Goal: Entertainment & Leisure: Browse casually

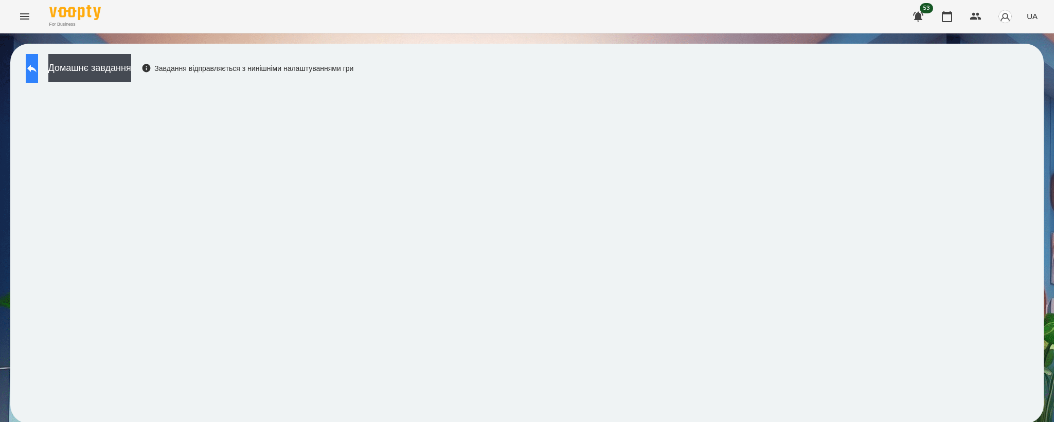
click at [36, 71] on icon at bounding box center [32, 68] width 12 height 12
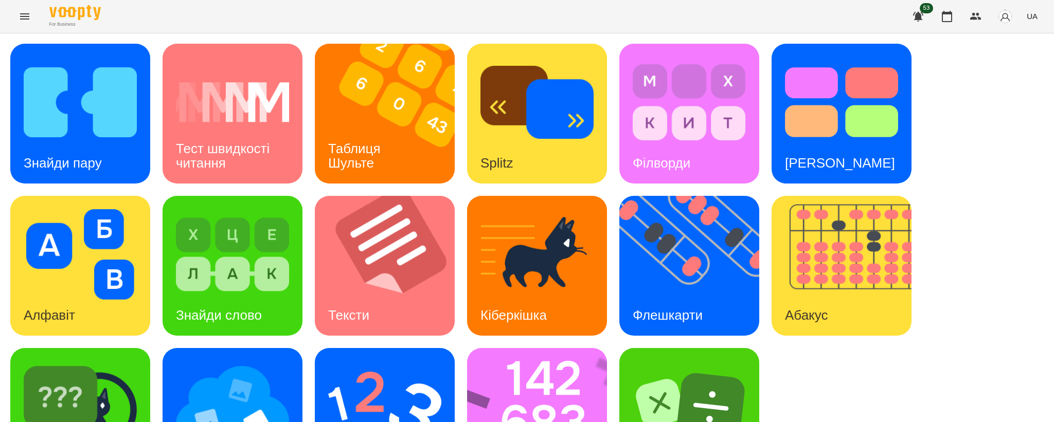
scroll to position [76, 0]
click at [709, 295] on div "Флешкарти" at bounding box center [667, 315] width 97 height 41
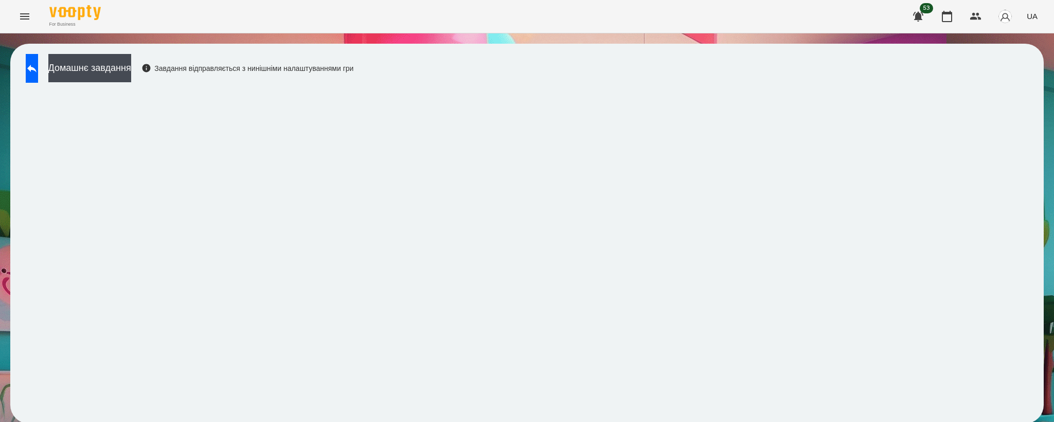
scroll to position [2, 0]
click at [38, 63] on icon at bounding box center [32, 68] width 12 height 12
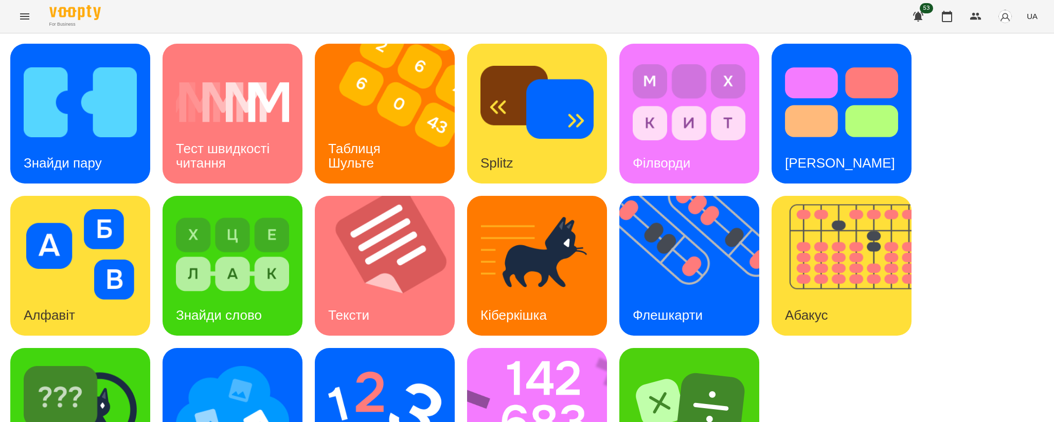
scroll to position [76, 0]
click at [543, 348] on img at bounding box center [543, 418] width 153 height 140
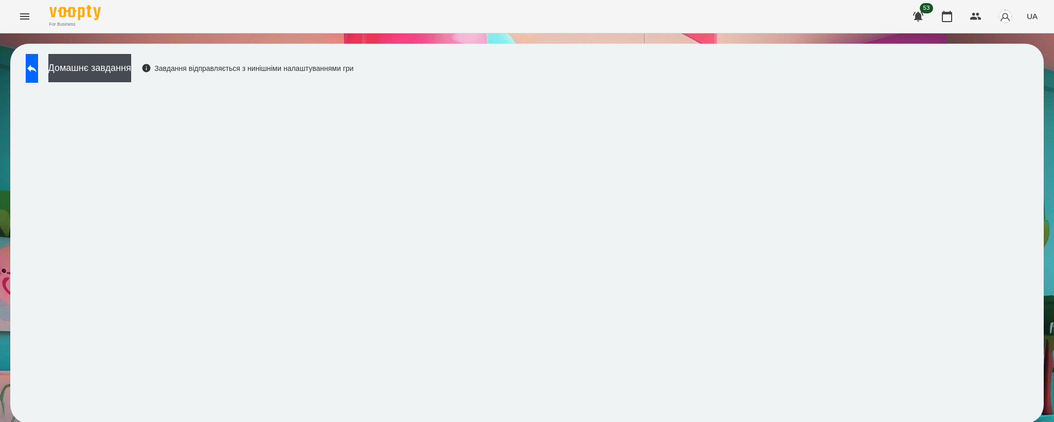
scroll to position [2, 0]
click at [32, 66] on button at bounding box center [32, 68] width 12 height 29
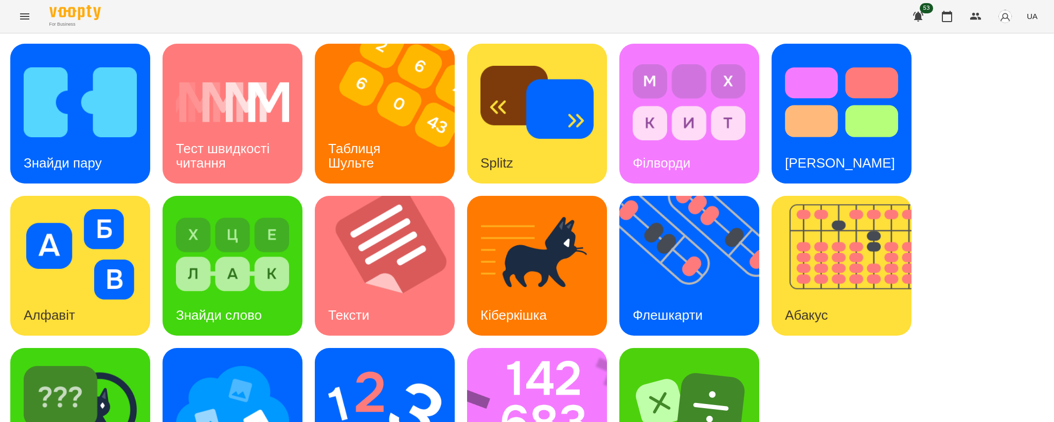
scroll to position [76, 0]
click at [550, 365] on img at bounding box center [543, 418] width 153 height 140
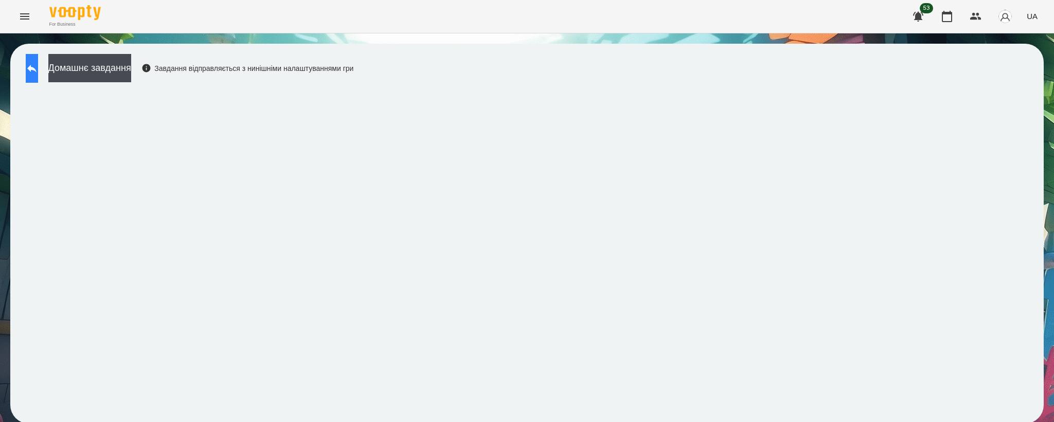
click at [38, 59] on button at bounding box center [32, 68] width 12 height 29
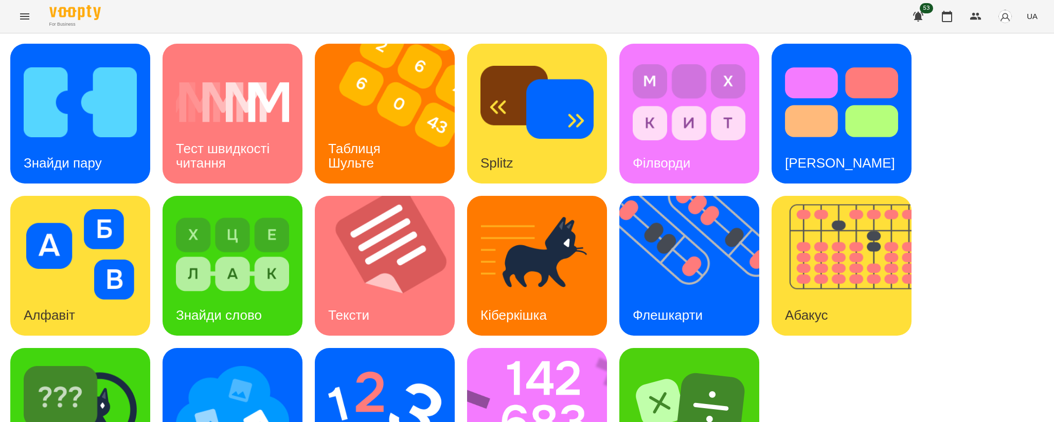
scroll to position [76, 0]
click at [388, 362] on img at bounding box center [384, 407] width 113 height 91
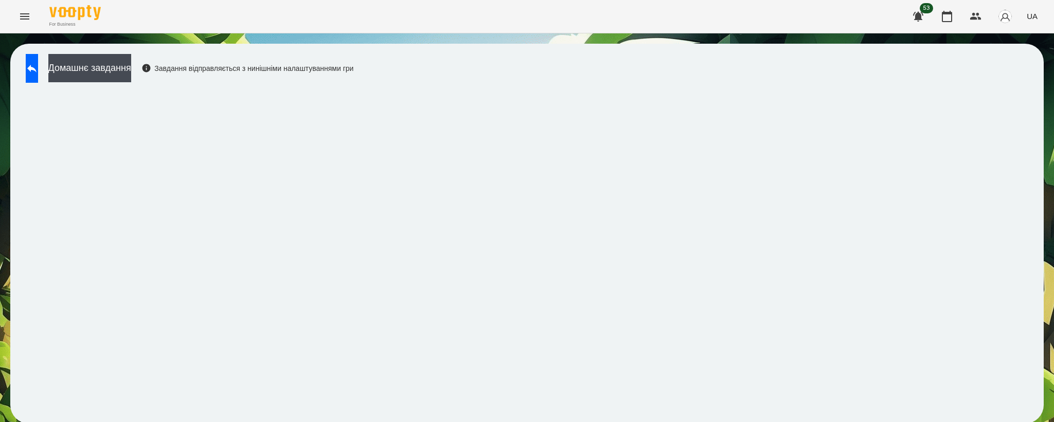
scroll to position [2, 0]
click at [38, 65] on button at bounding box center [32, 68] width 12 height 29
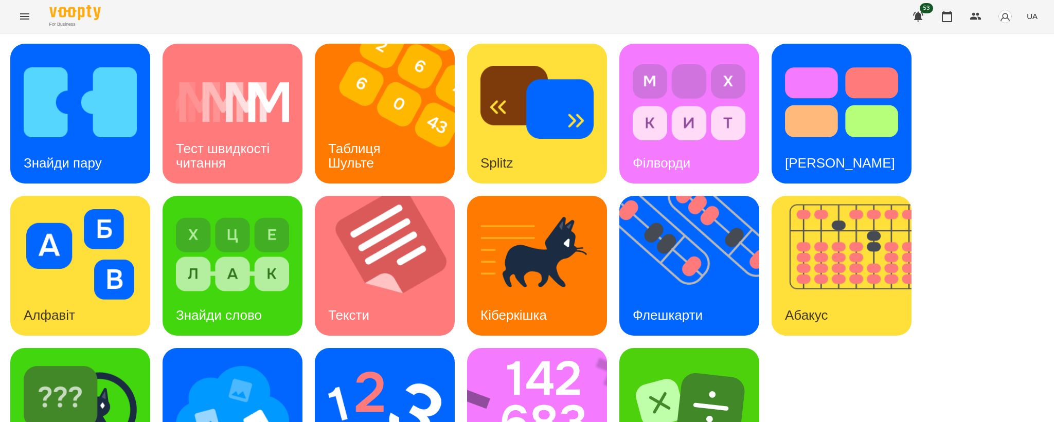
scroll to position [76, 0]
click at [267, 362] on img at bounding box center [232, 407] width 113 height 91
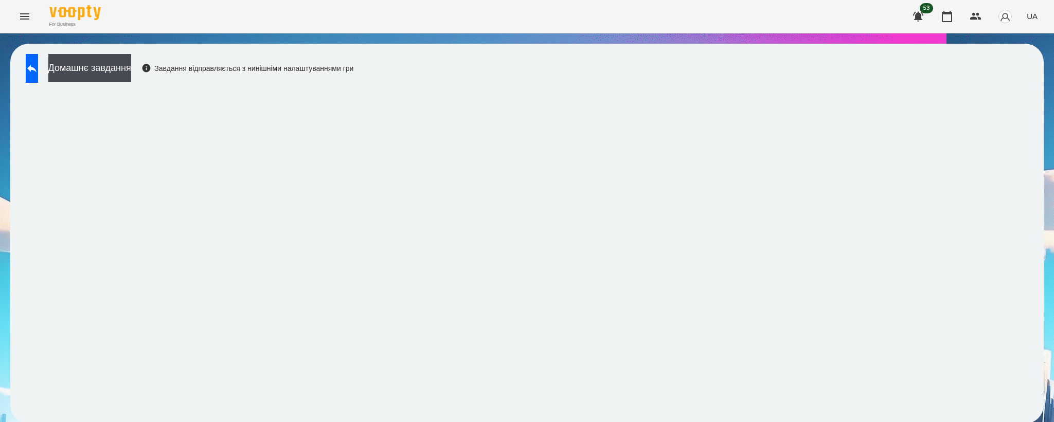
scroll to position [2, 0]
click at [38, 74] on button at bounding box center [32, 68] width 12 height 29
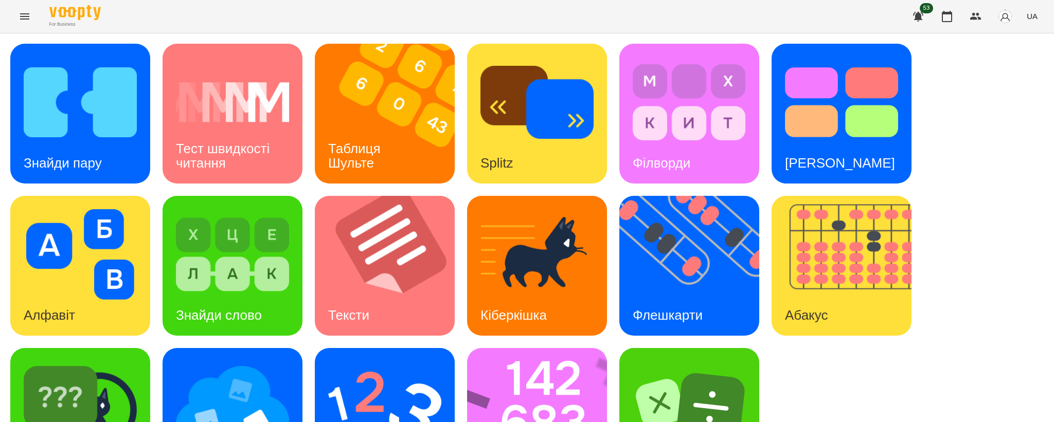
scroll to position [76, 0]
click at [358, 362] on img at bounding box center [384, 407] width 113 height 91
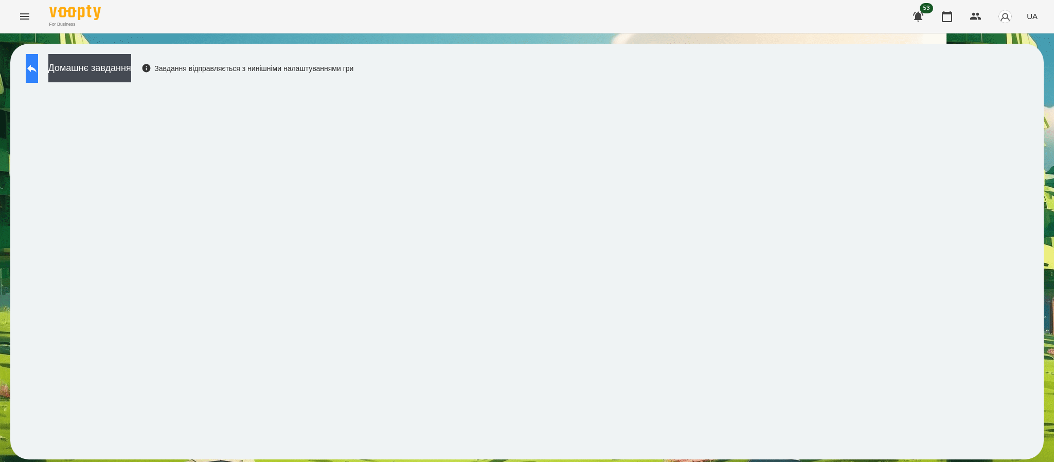
click at [34, 59] on button at bounding box center [32, 68] width 12 height 29
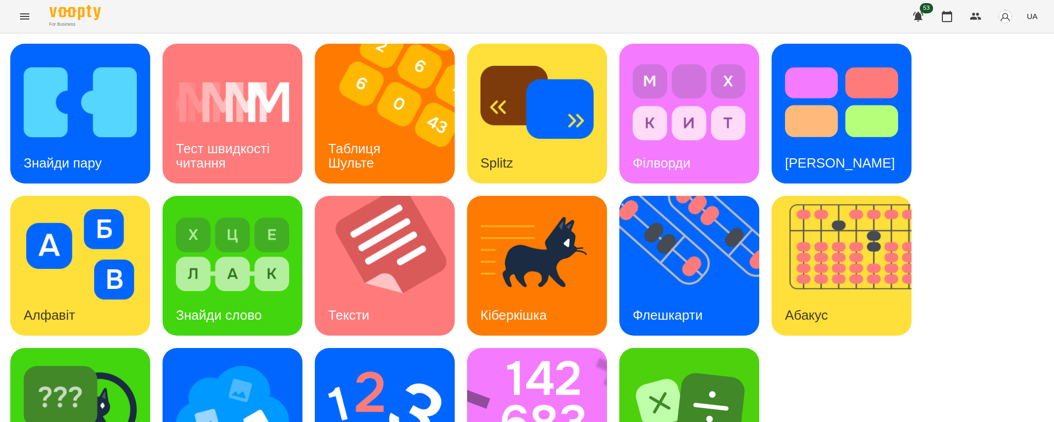
scroll to position [76, 0]
click at [395, 362] on img at bounding box center [384, 407] width 113 height 91
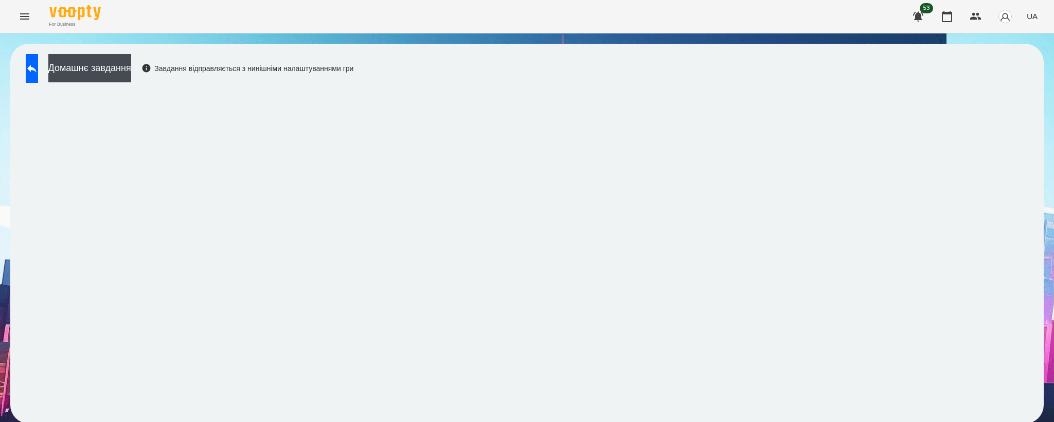
scroll to position [2, 0]
